Goal: Task Accomplishment & Management: Complete application form

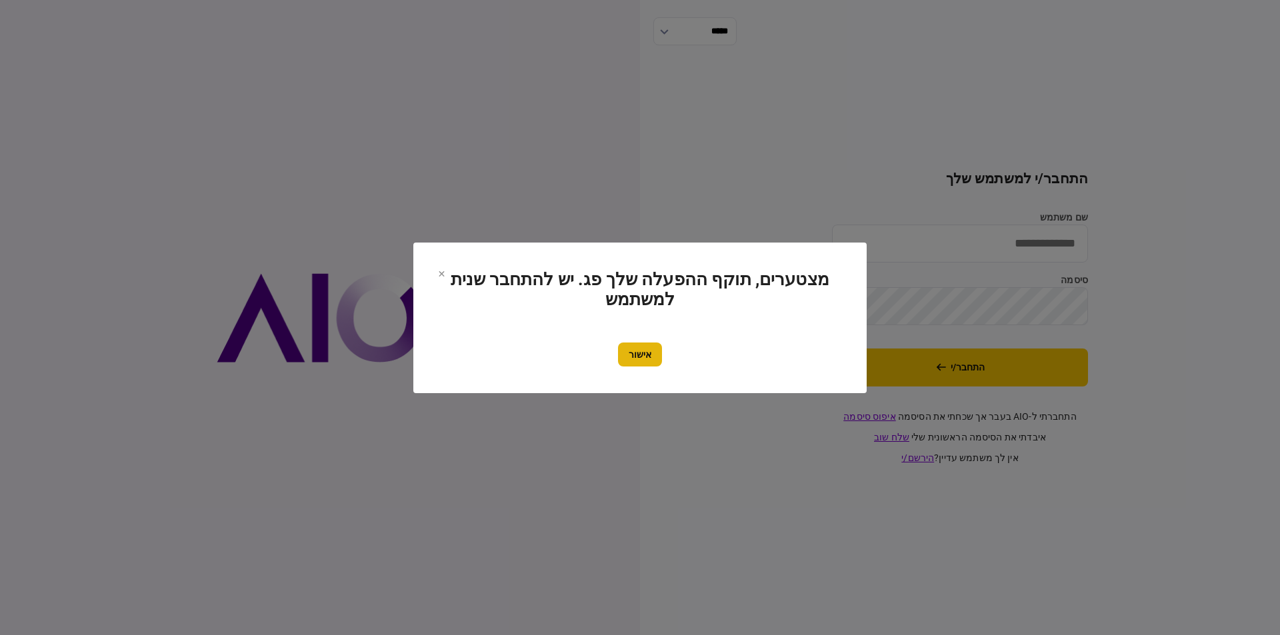
type input "*********"
drag, startPoint x: 639, startPoint y: 349, endPoint x: 755, endPoint y: 366, distance: 118.0
click at [639, 349] on button "אישור" at bounding box center [640, 355] width 44 height 24
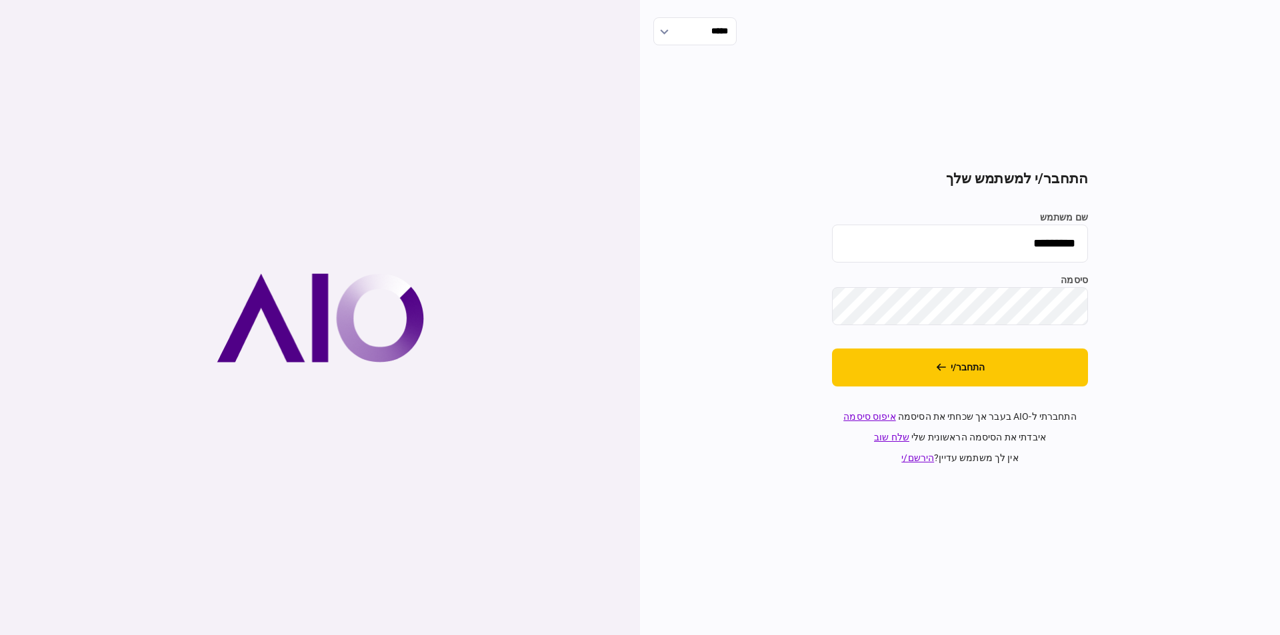
drag, startPoint x: 903, startPoint y: 376, endPoint x: 401, endPoint y: 4, distance: 624.9
click at [904, 376] on button "התחבר/י" at bounding box center [960, 368] width 256 height 38
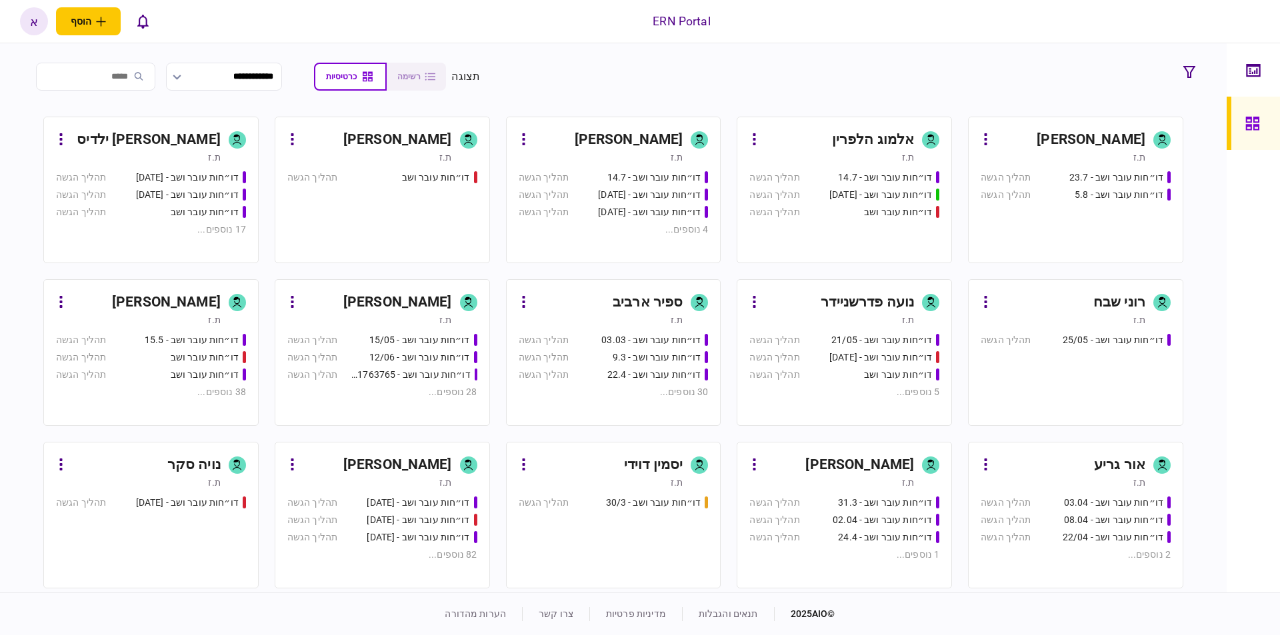
click at [417, 457] on div "[PERSON_NAME]" at bounding box center [397, 465] width 109 height 21
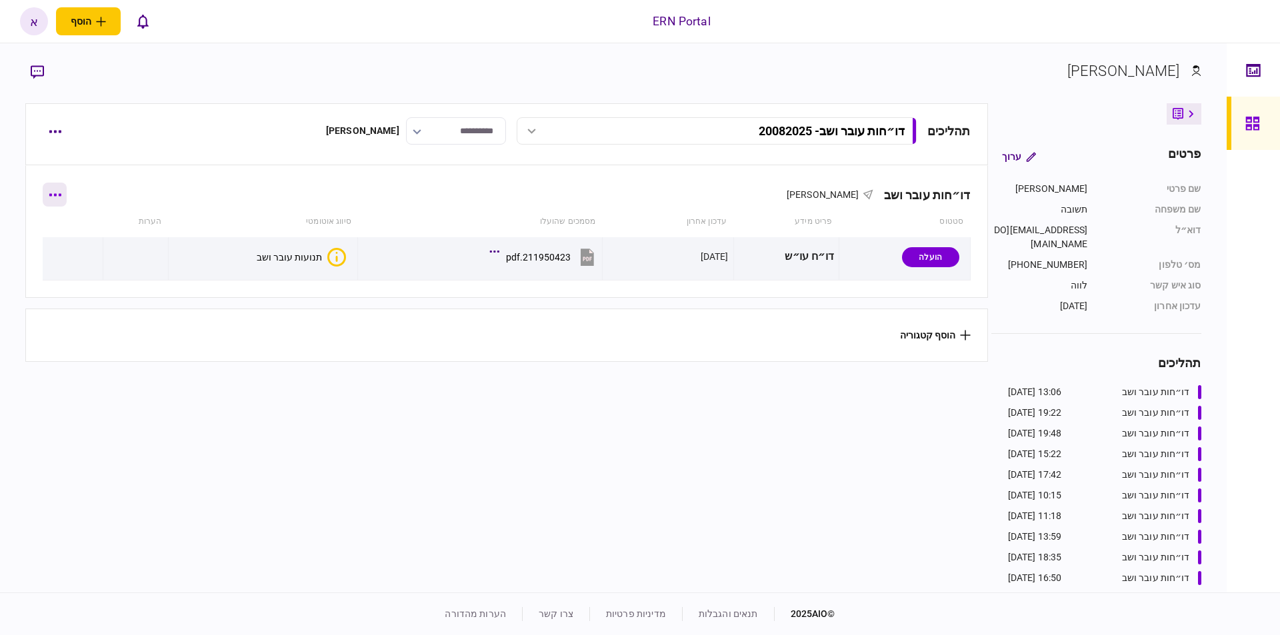
click at [61, 197] on button "button" at bounding box center [55, 195] width 24 height 24
click at [84, 243] on span "הוסף מסמך" at bounding box center [78, 251] width 53 height 16
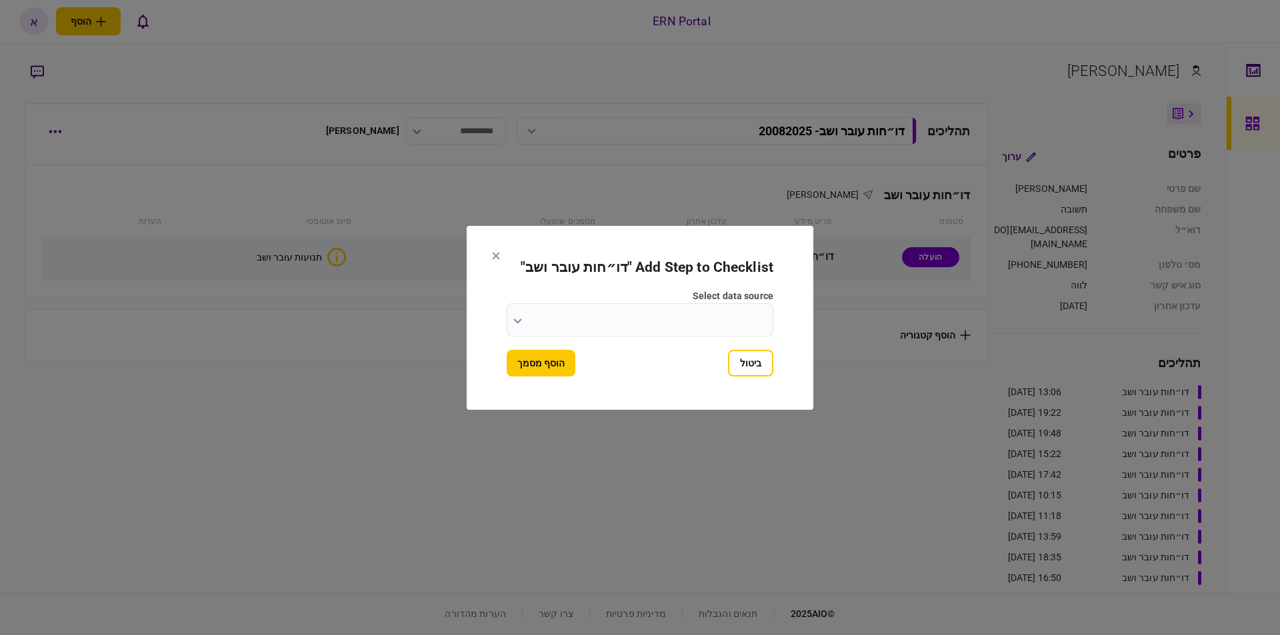
click at [667, 319] on input "select data source" at bounding box center [640, 319] width 267 height 33
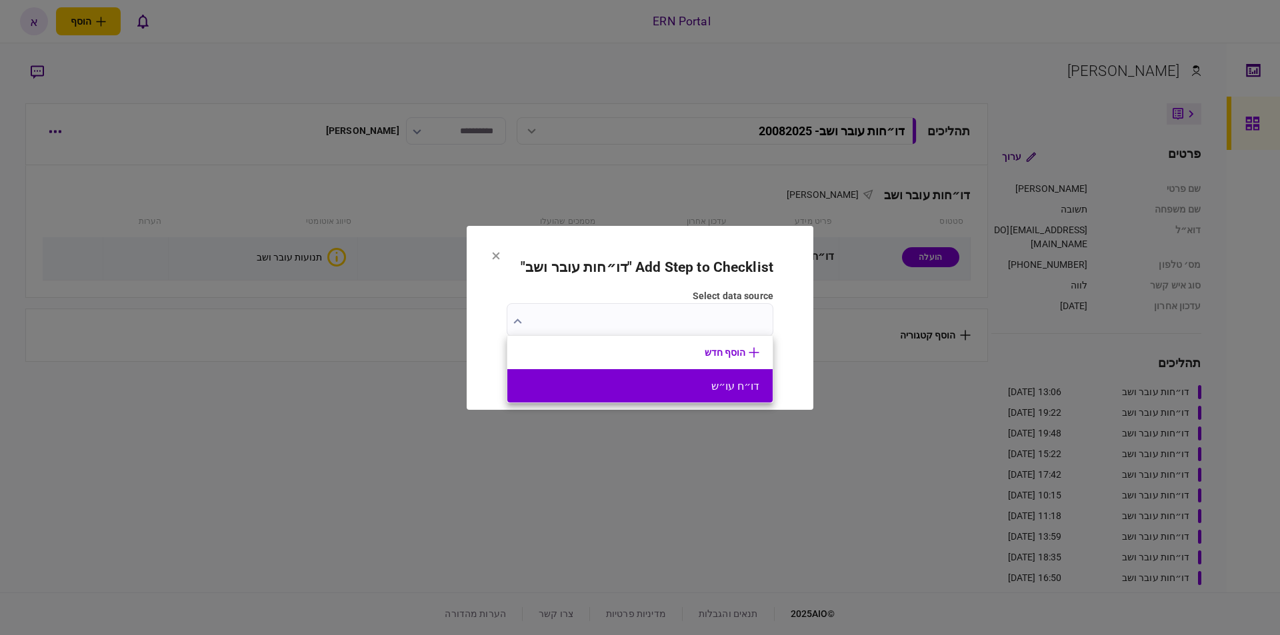
click at [757, 383] on button "דו״ח עו״ש" at bounding box center [640, 386] width 239 height 13
type input "*********"
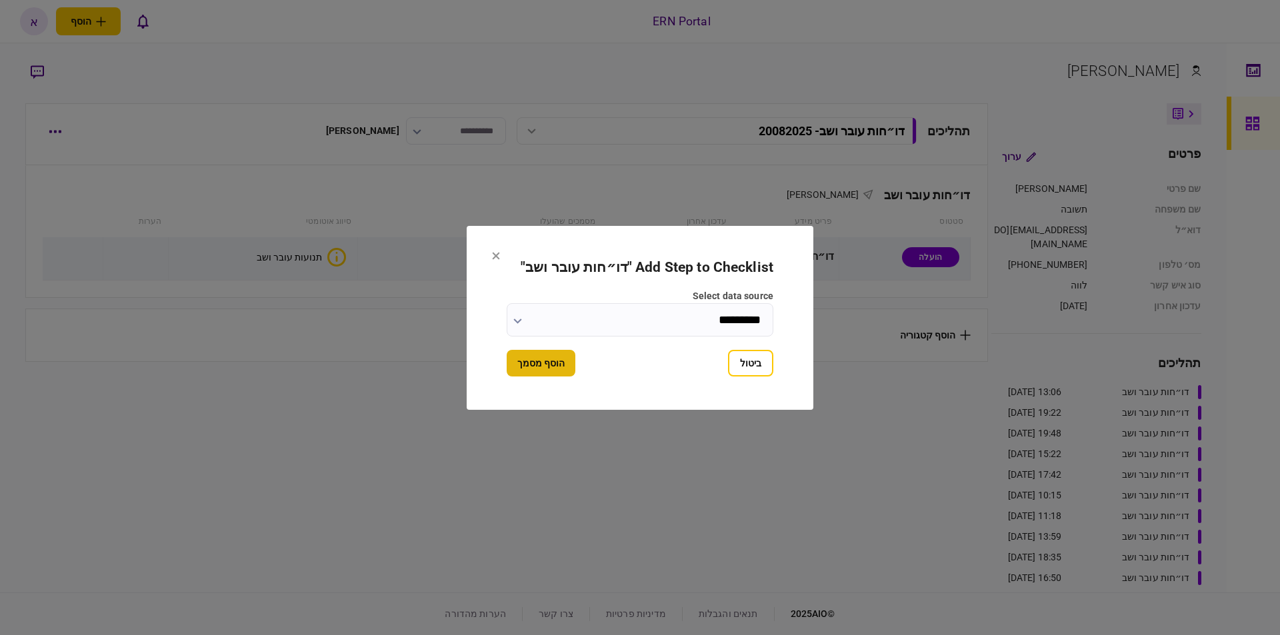
click at [539, 367] on button "הוסף מסמך" at bounding box center [541, 363] width 69 height 27
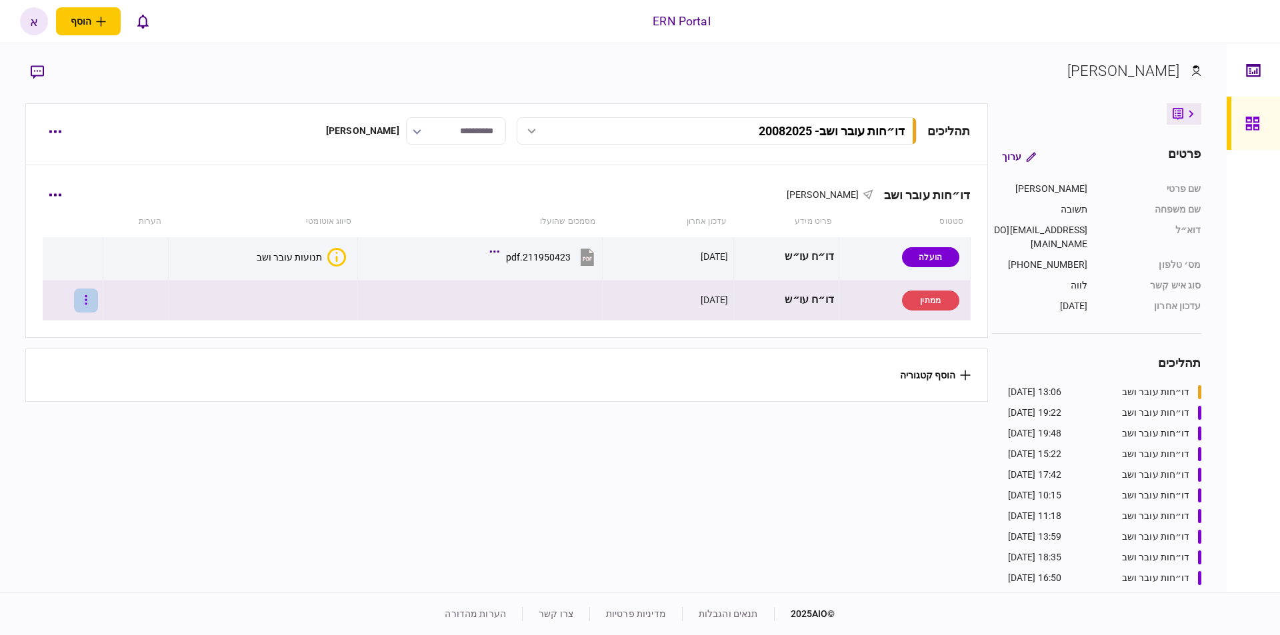
click at [87, 297] on icon "button" at bounding box center [86, 299] width 2 height 9
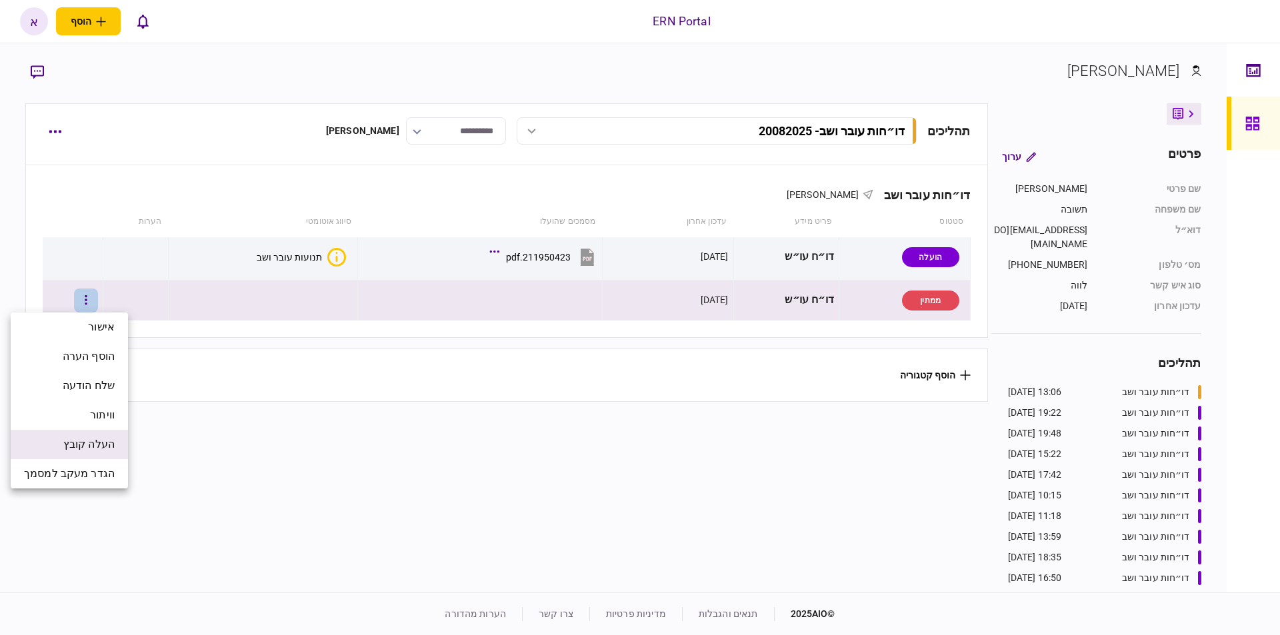
click at [97, 447] on span "העלה קובץ" at bounding box center [88, 445] width 51 height 16
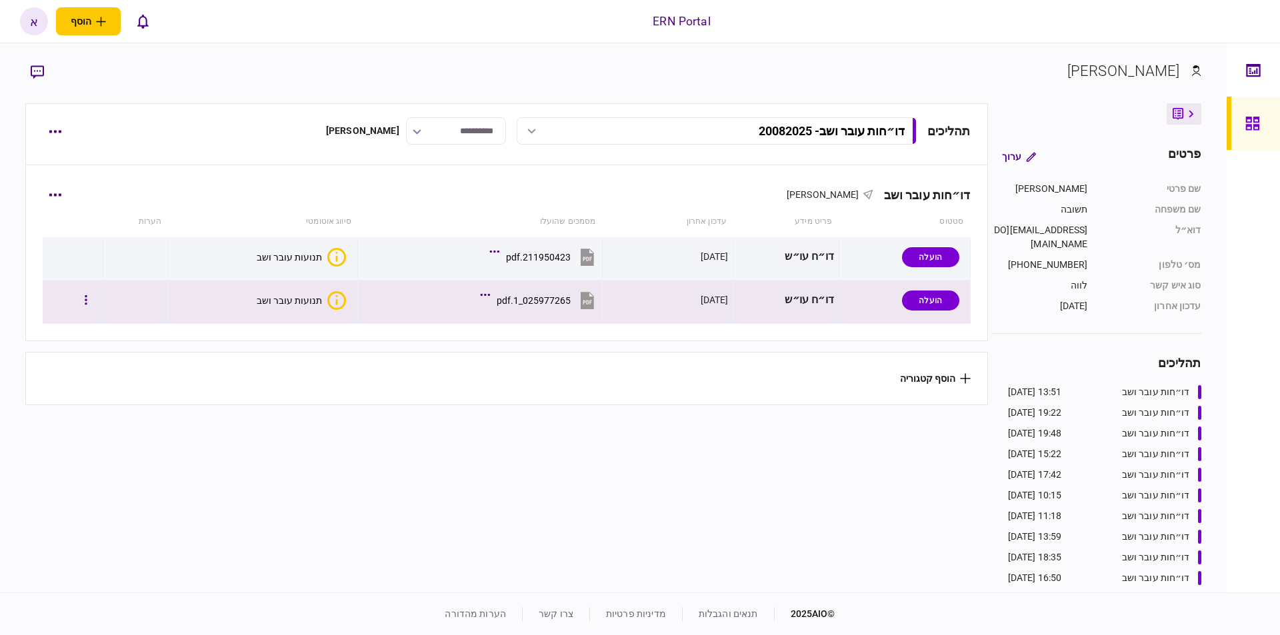
click at [297, 301] on div "תנועות עובר ושב" at bounding box center [289, 300] width 65 height 11
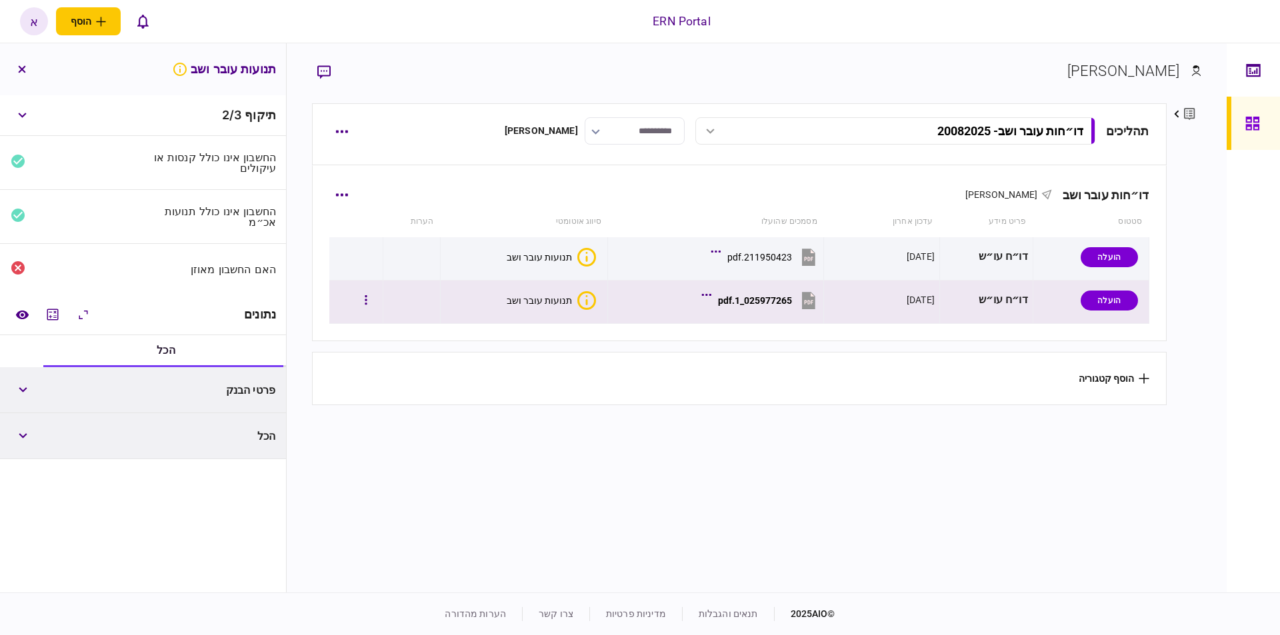
click at [567, 301] on div "תנועות עובר ושב" at bounding box center [539, 300] width 65 height 11
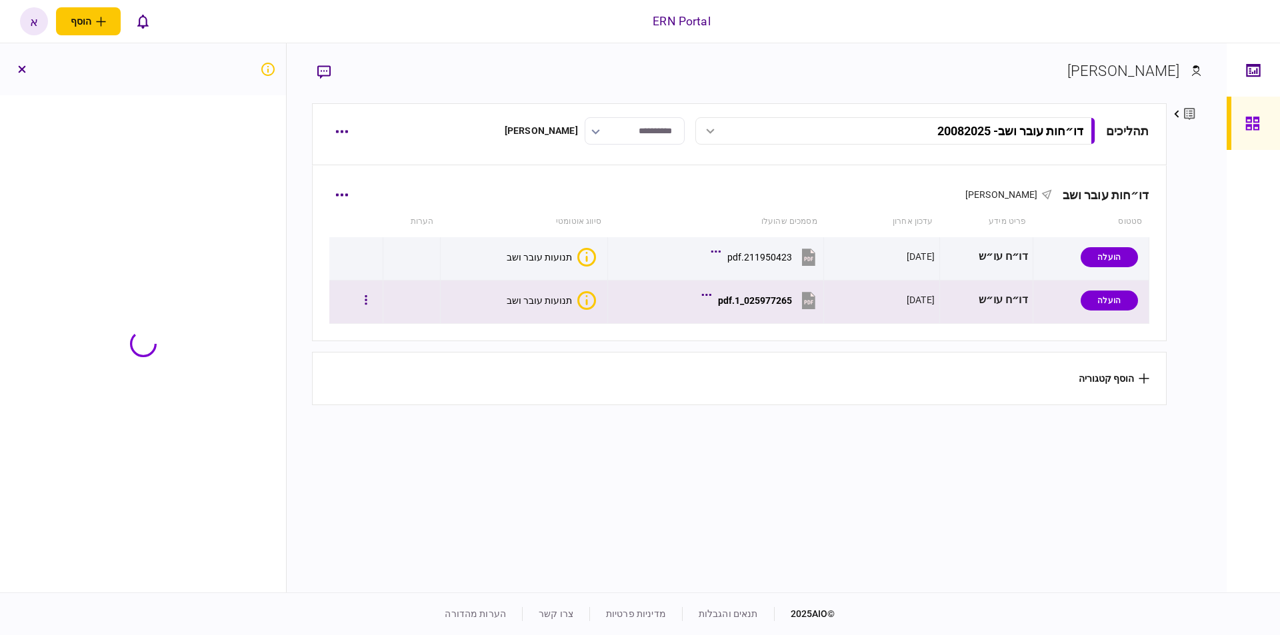
click at [718, 295] on button "025977265_1.pdf" at bounding box center [762, 300] width 114 height 30
